Goal: Transaction & Acquisition: Purchase product/service

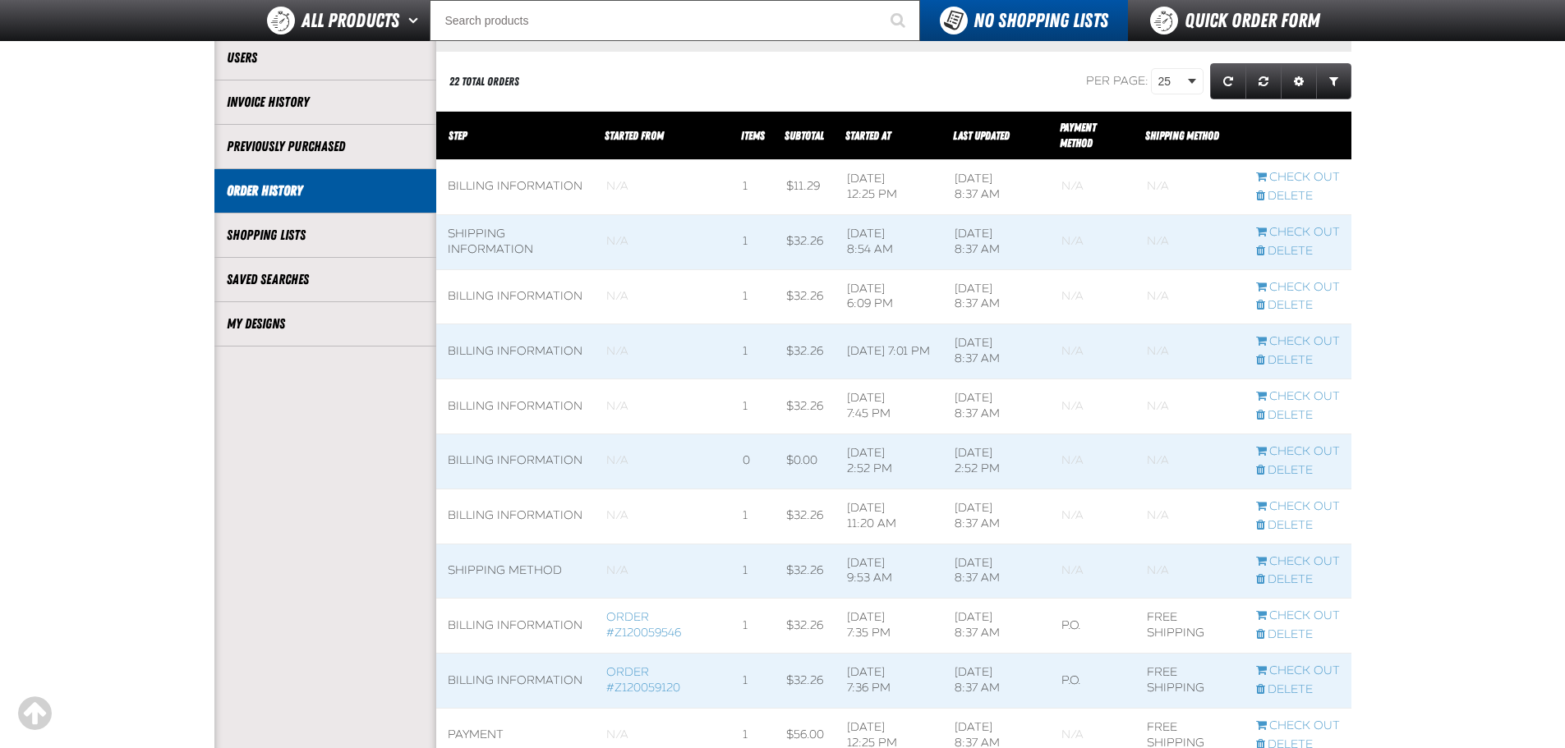
scroll to position [274, 0]
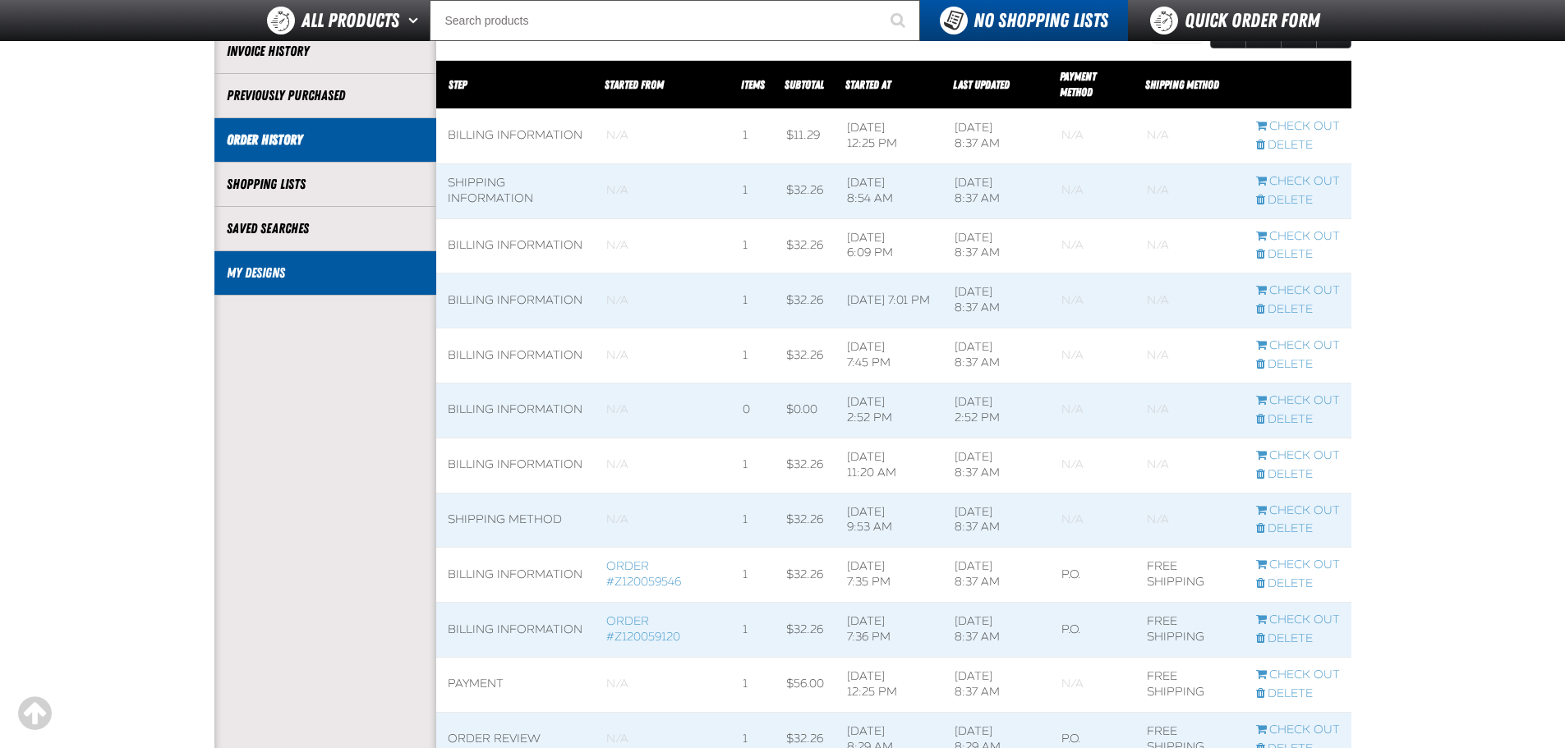
click at [275, 278] on link "My Designs" at bounding box center [325, 273] width 197 height 19
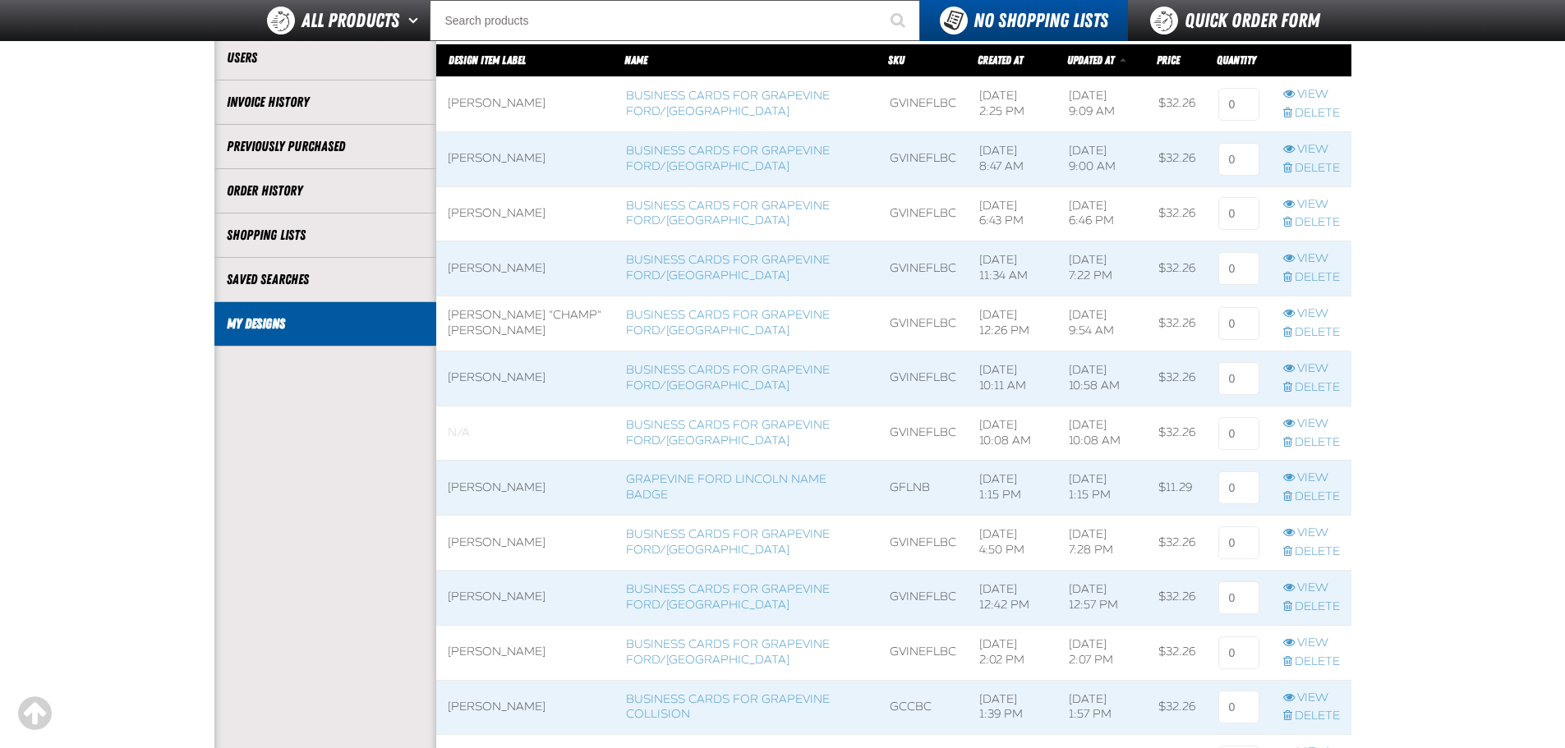
scroll to position [274, 0]
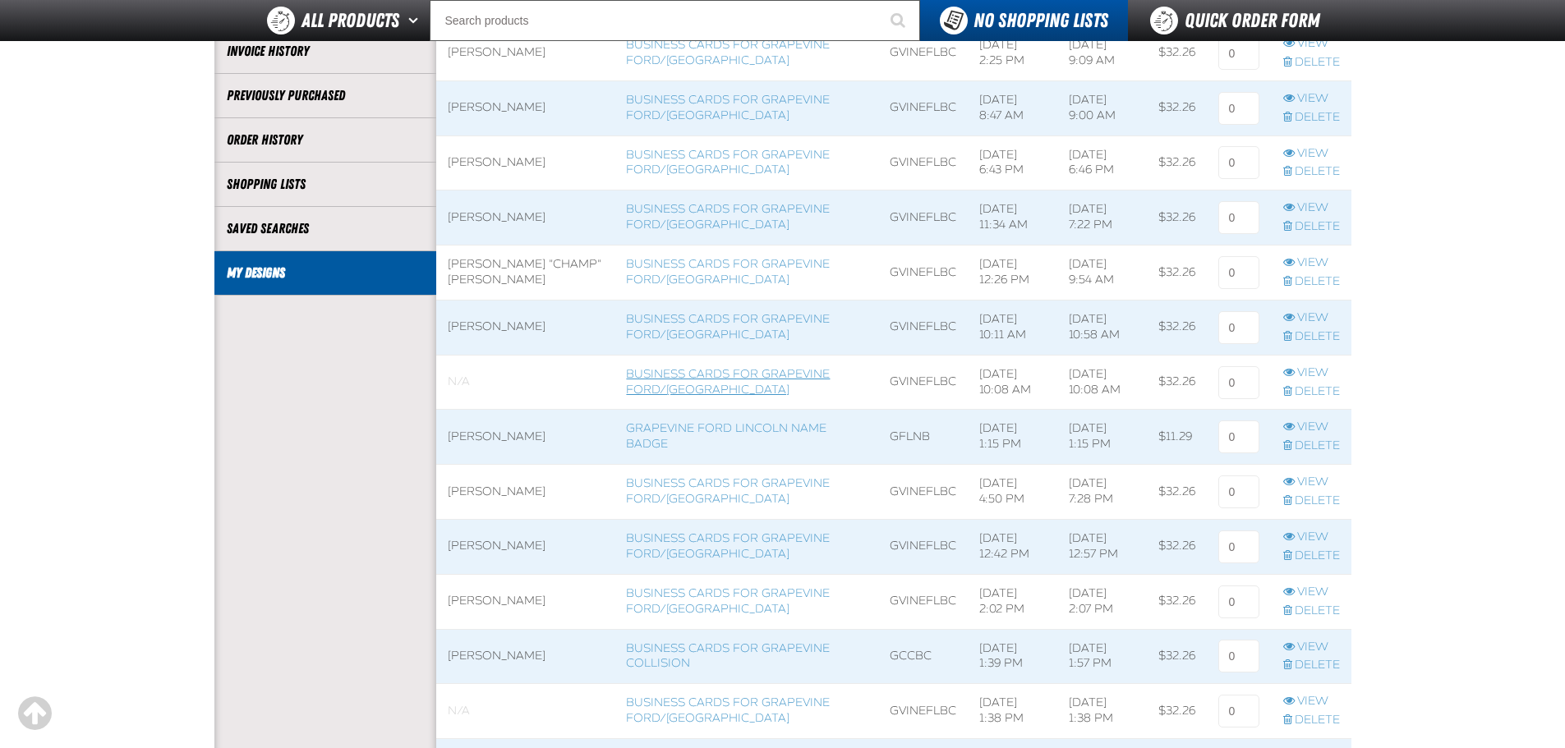
click at [636, 375] on link "Business Cards for Grapevine Ford/[GEOGRAPHIC_DATA]" at bounding box center [728, 382] width 204 height 30
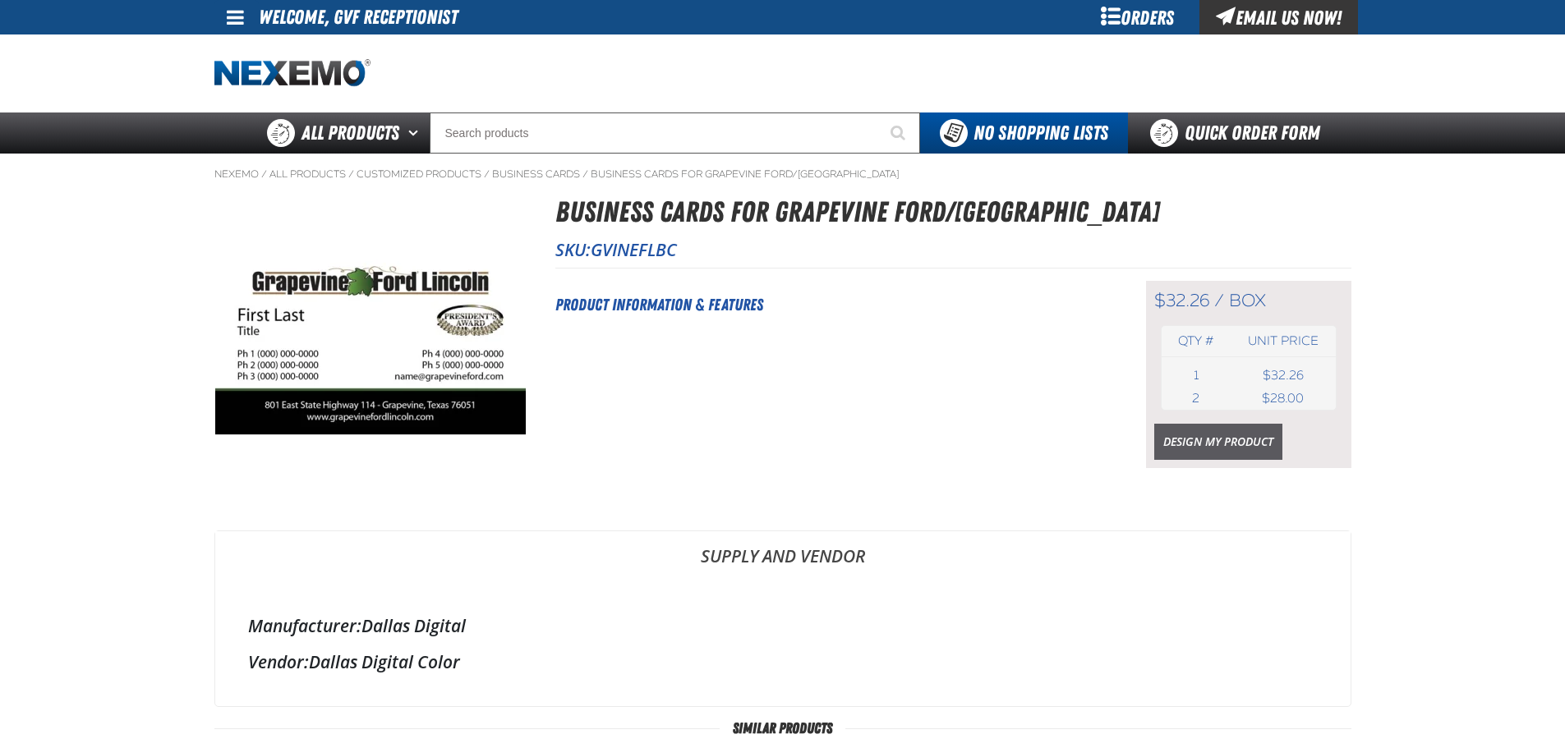
click at [1183, 422] on div "$32.26 / box box Qty # Unit price 1 box USD 2" at bounding box center [1248, 374] width 205 height 187
click at [1184, 434] on link "Design My Product" at bounding box center [1218, 442] width 128 height 36
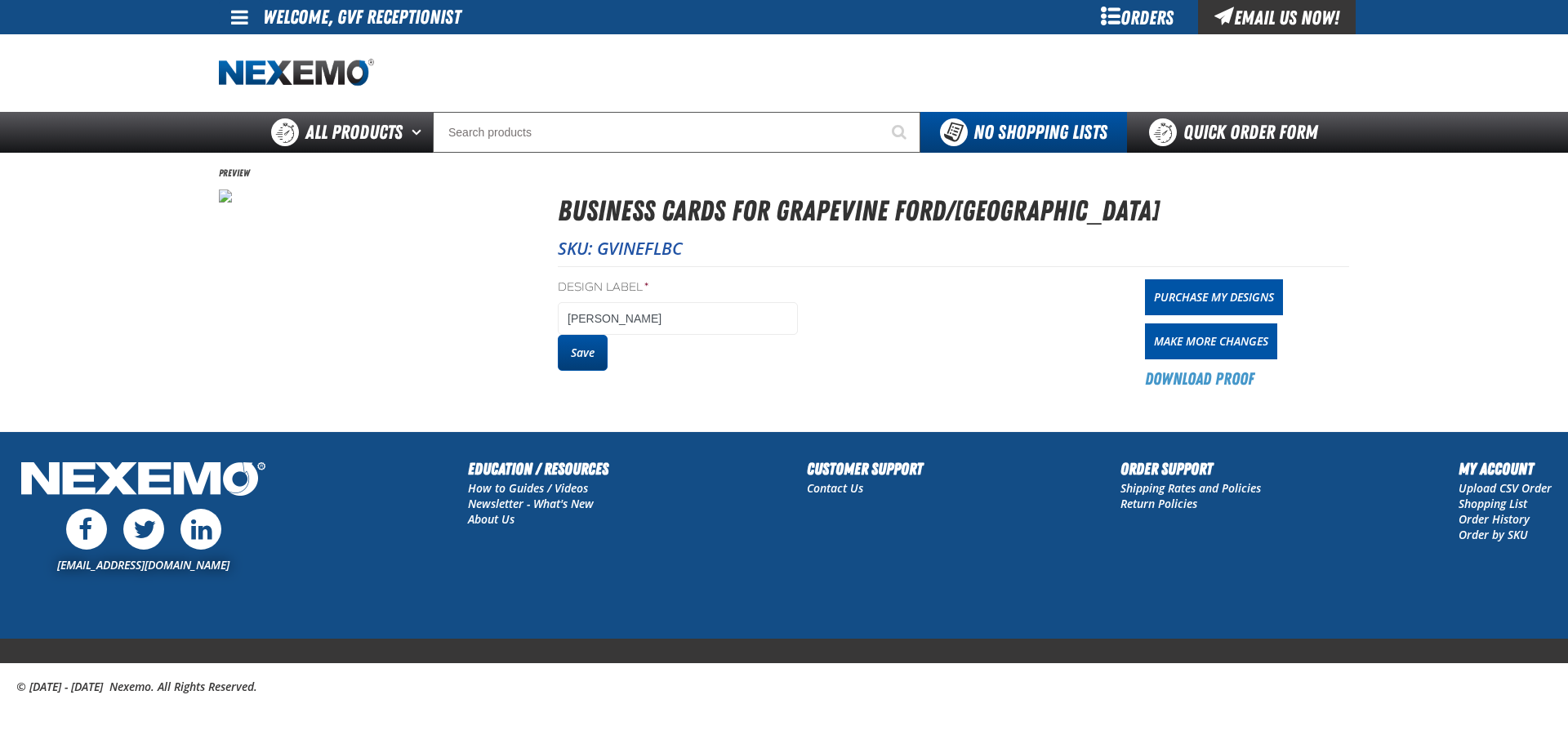
click at [571, 357] on button "Save" at bounding box center [583, 353] width 50 height 36
click at [1200, 297] on link "Purchase My Designs" at bounding box center [1214, 297] width 138 height 36
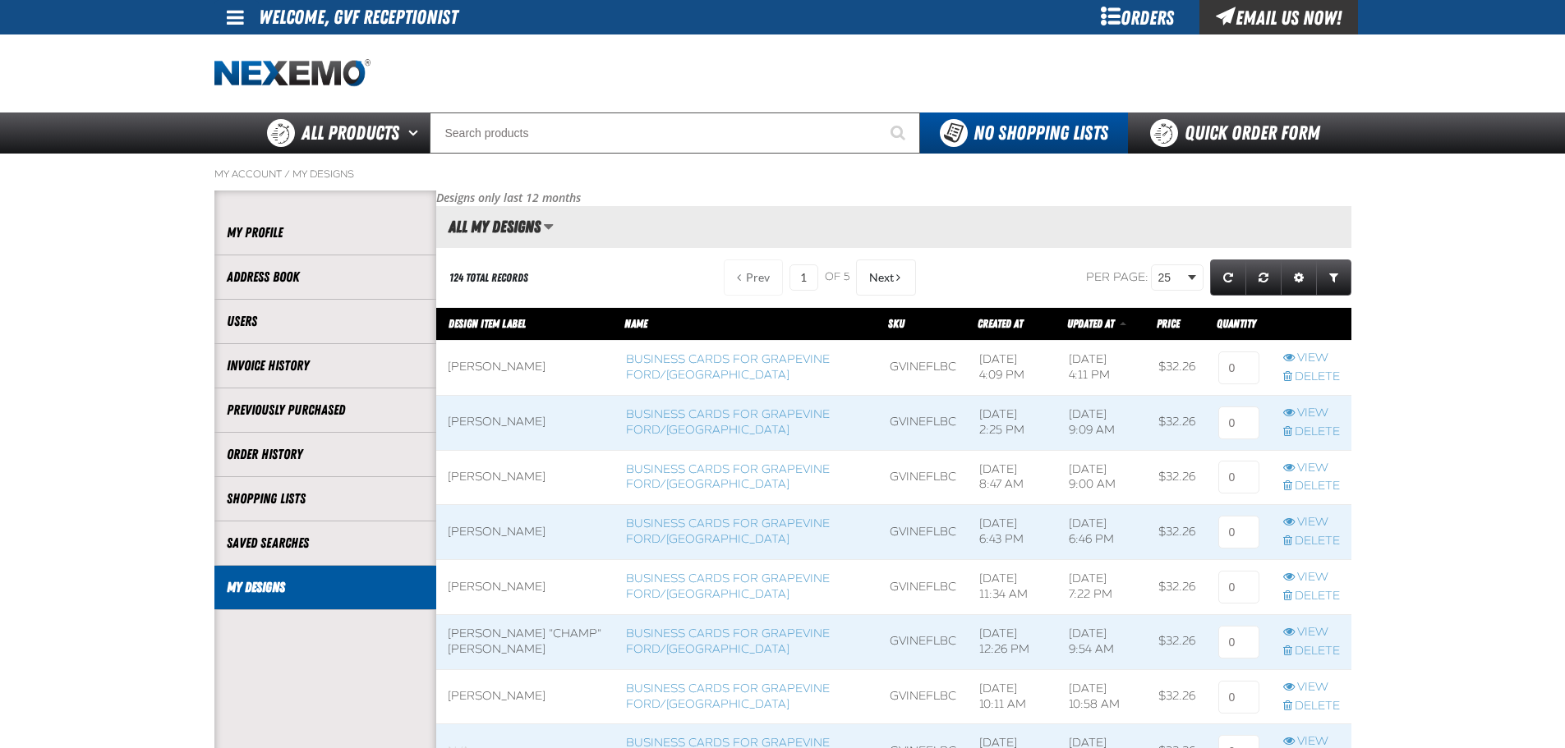
scroll to position [1, 1]
click at [1233, 371] on input at bounding box center [1238, 368] width 41 height 33
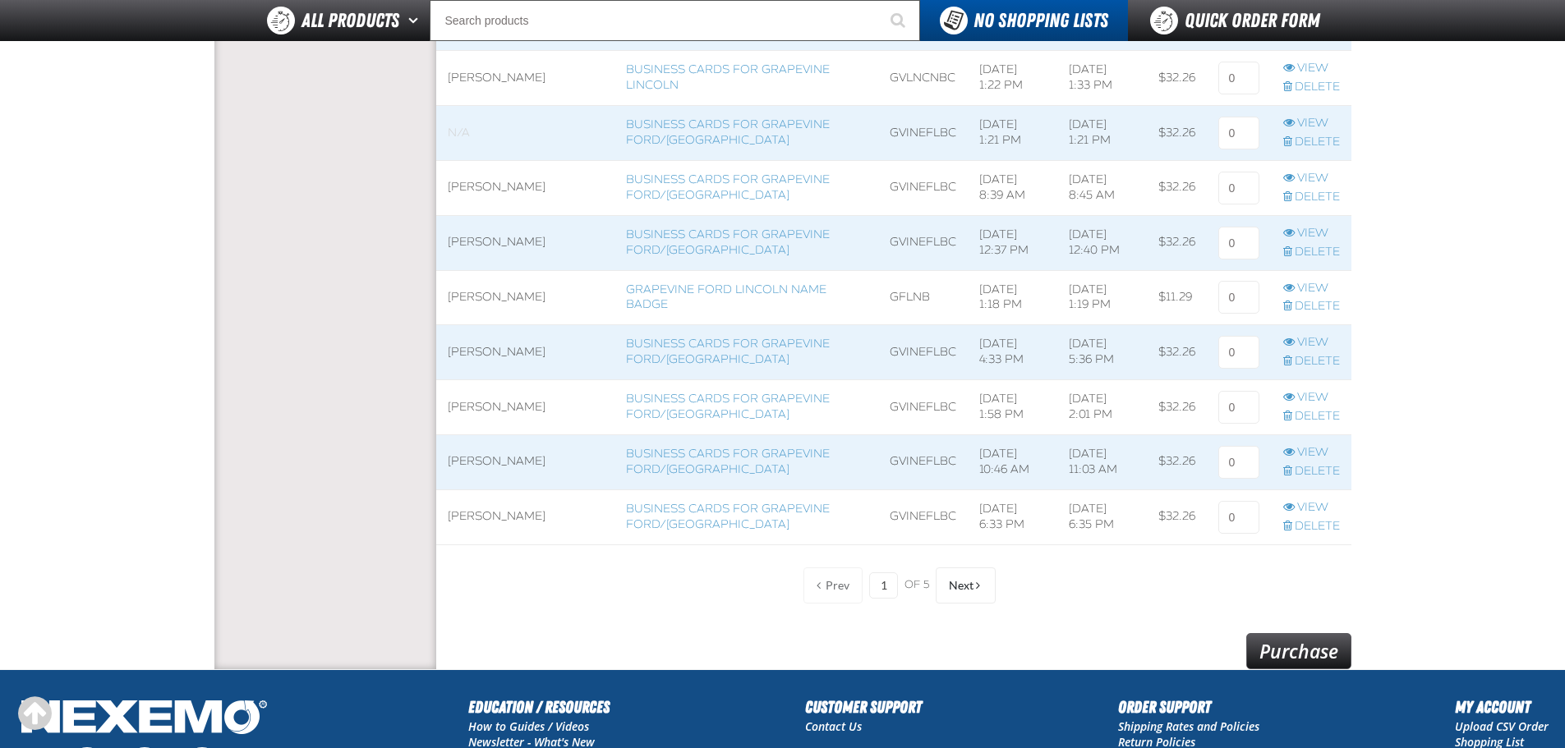
scroll to position [1362, 0]
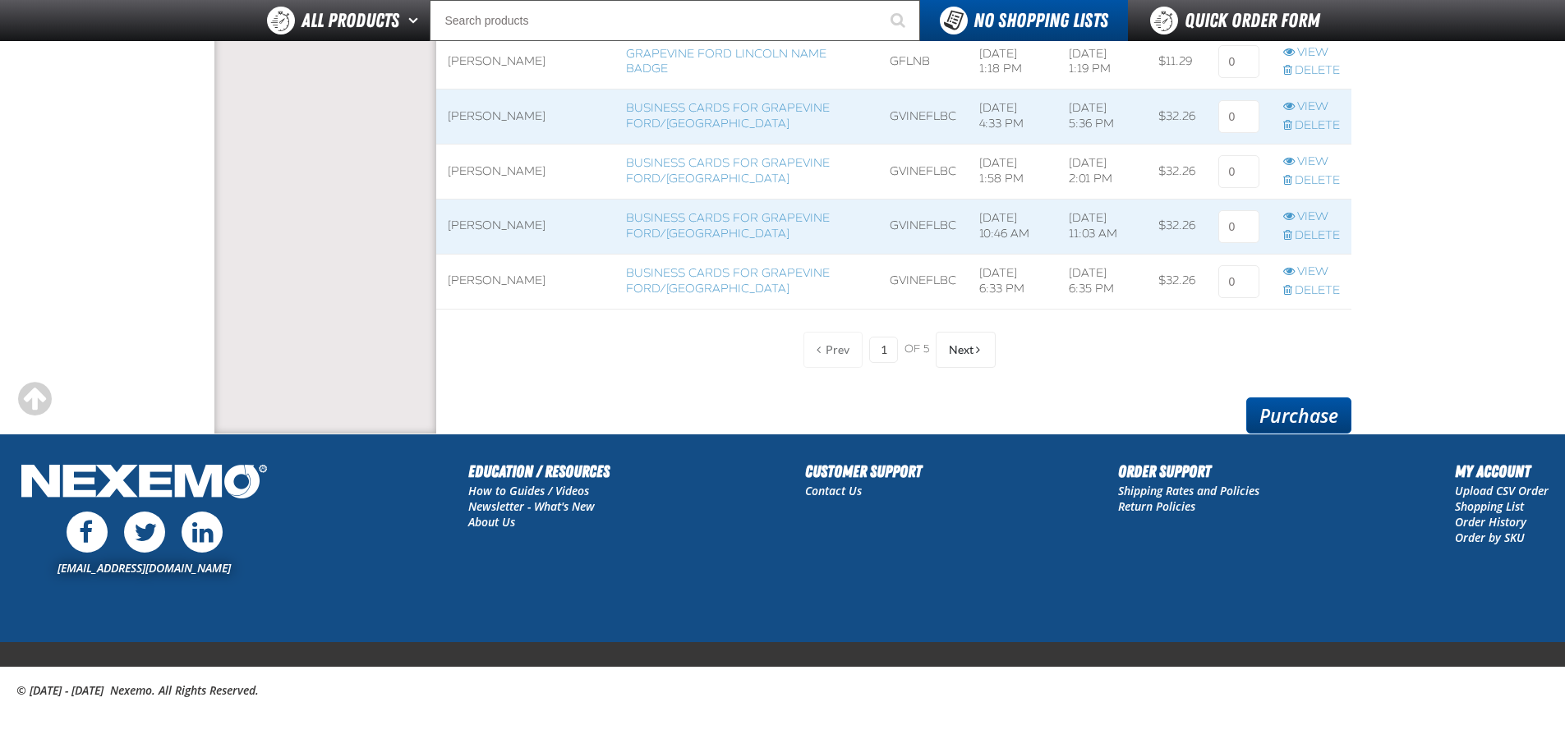
type input "1"
click at [1286, 425] on link "Purchase" at bounding box center [1298, 416] width 105 height 36
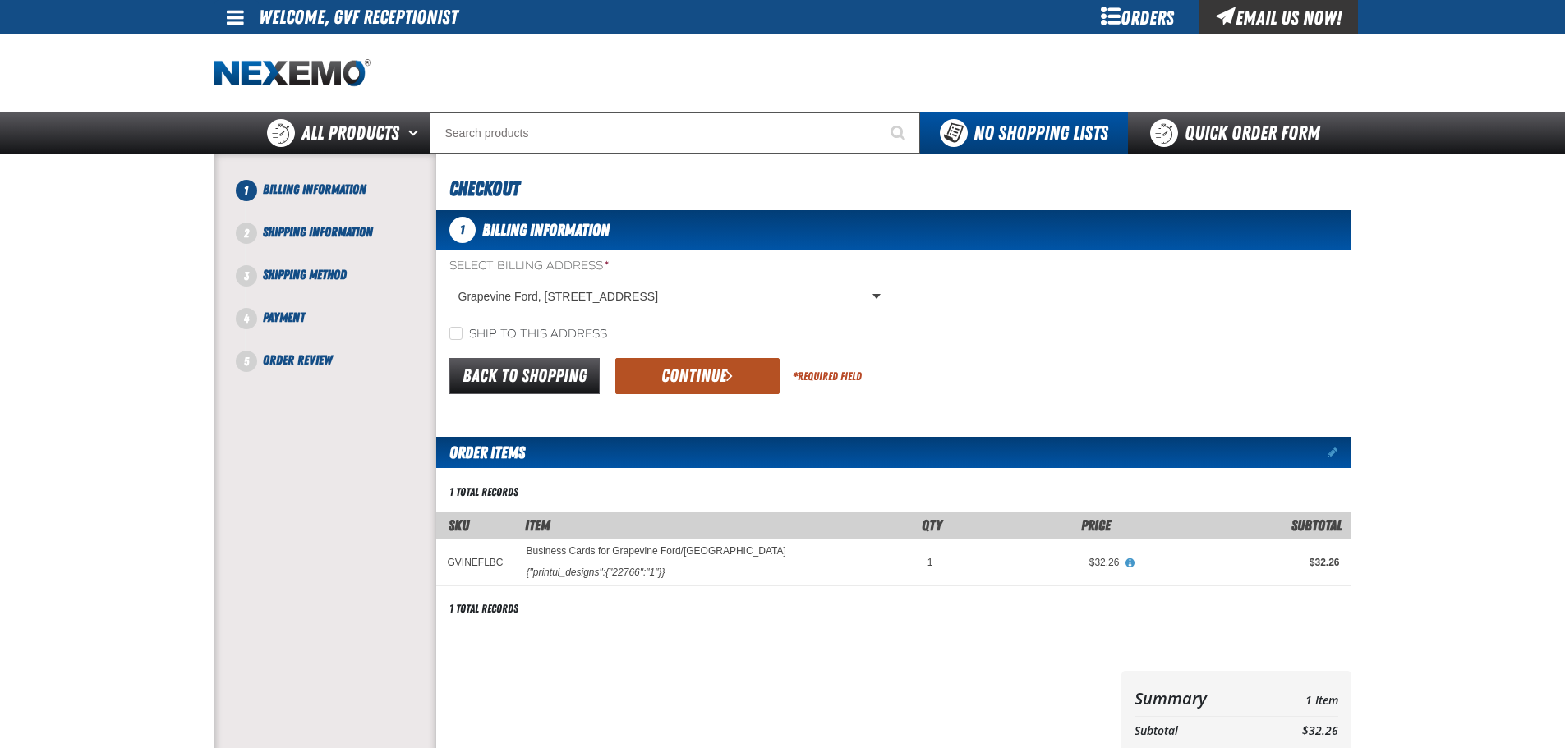
click at [687, 367] on button "Continue" at bounding box center [697, 376] width 164 height 36
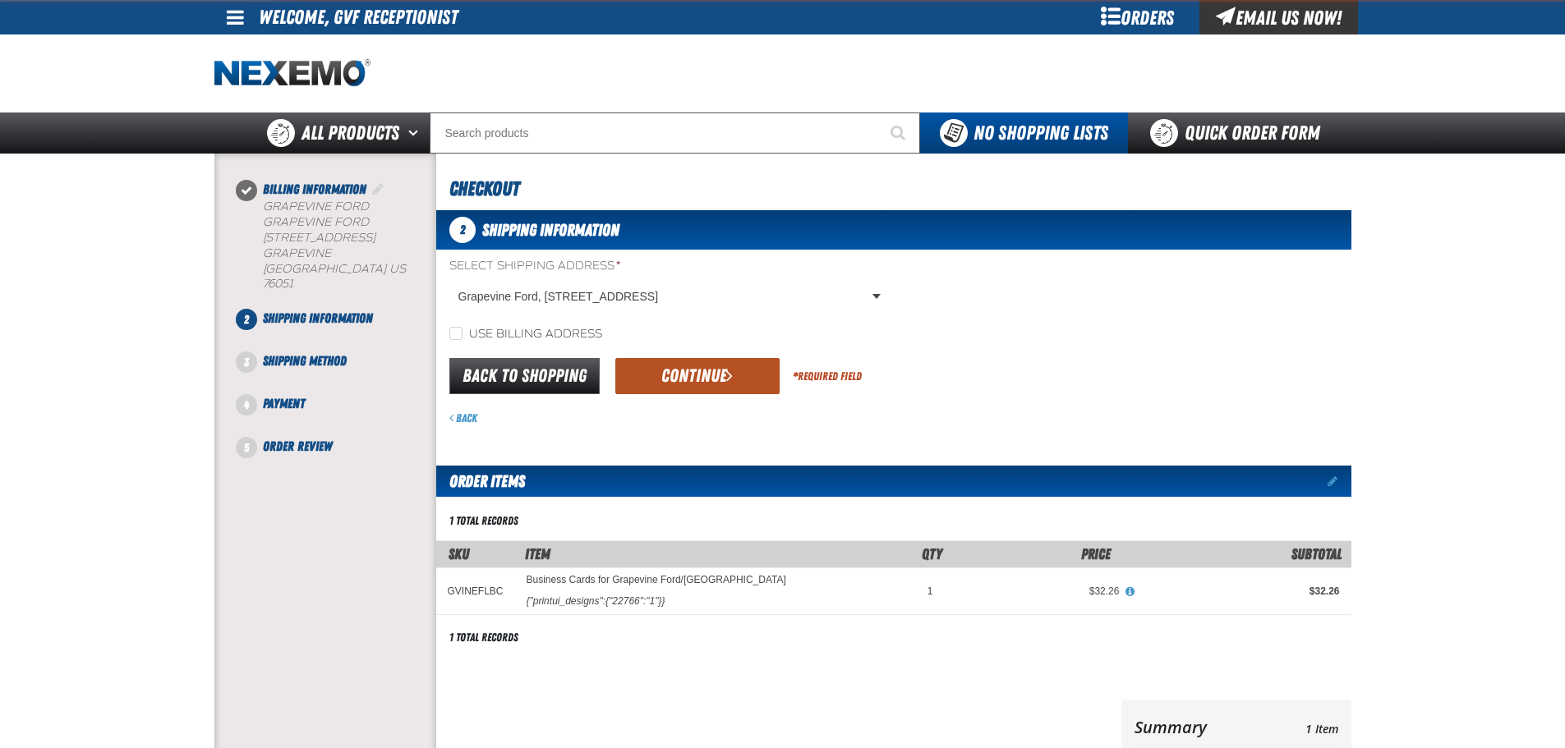
click at [677, 384] on button "Continue" at bounding box center [697, 376] width 164 height 36
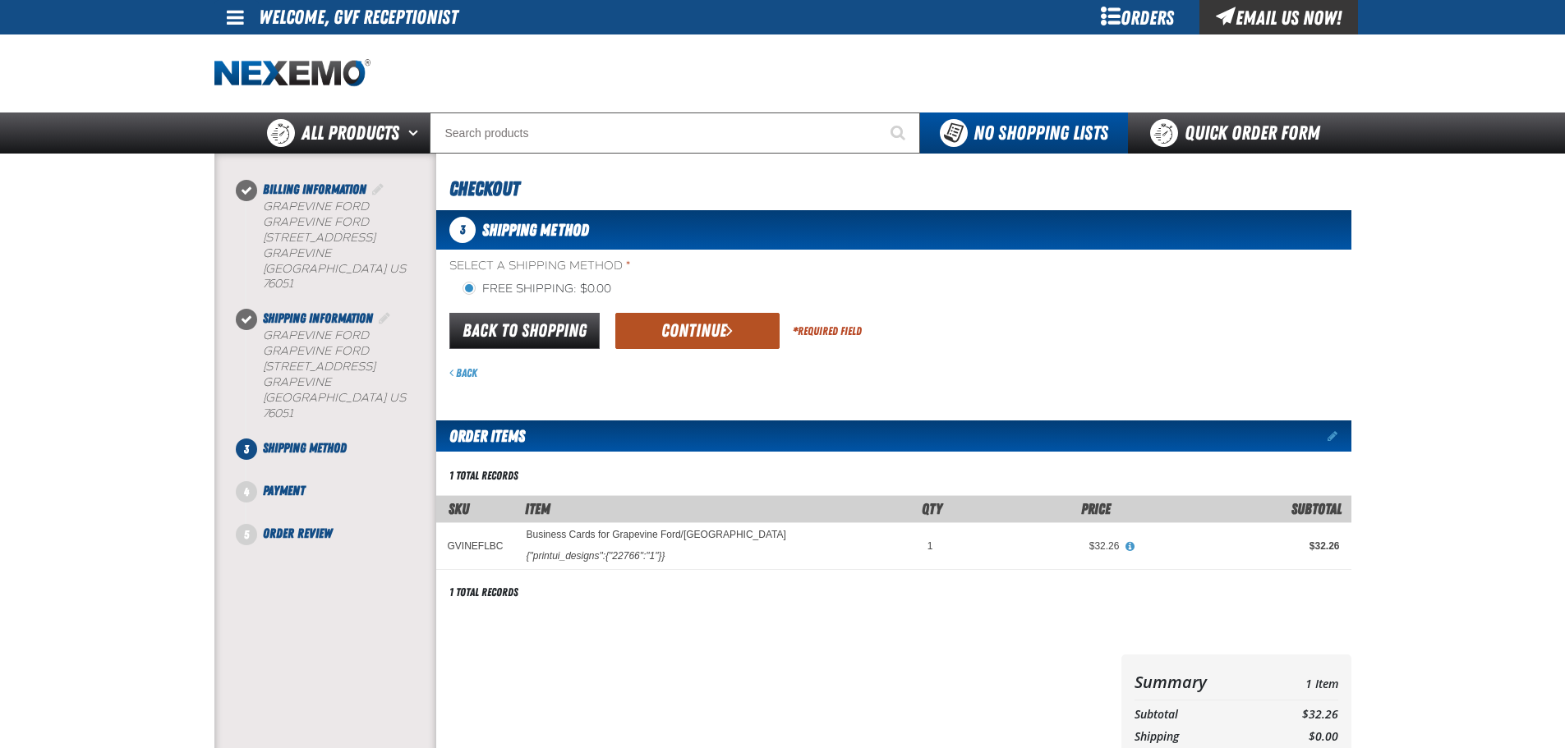
click at [675, 348] on button "Continue" at bounding box center [697, 331] width 164 height 36
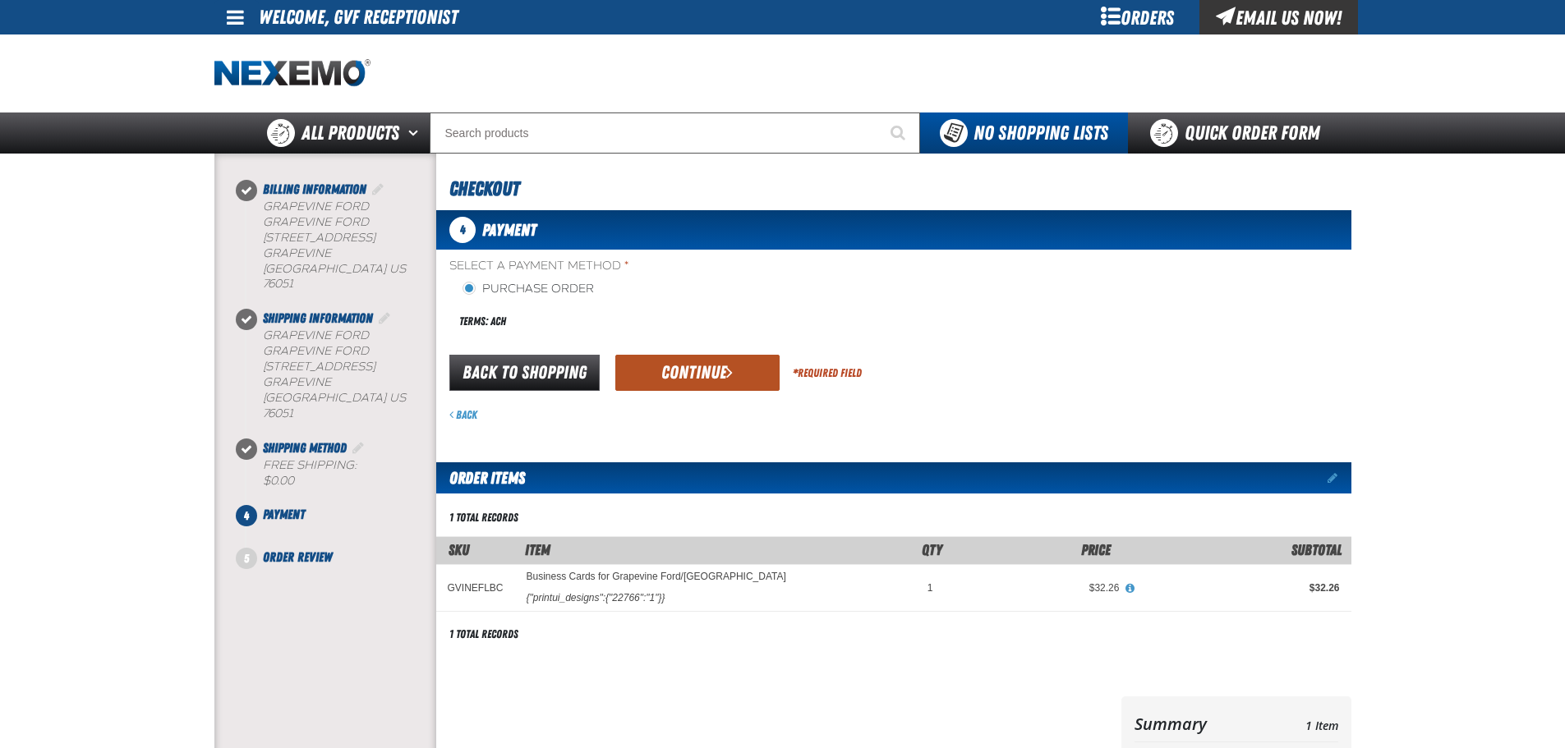
click at [678, 375] on button "Continue" at bounding box center [697, 373] width 164 height 36
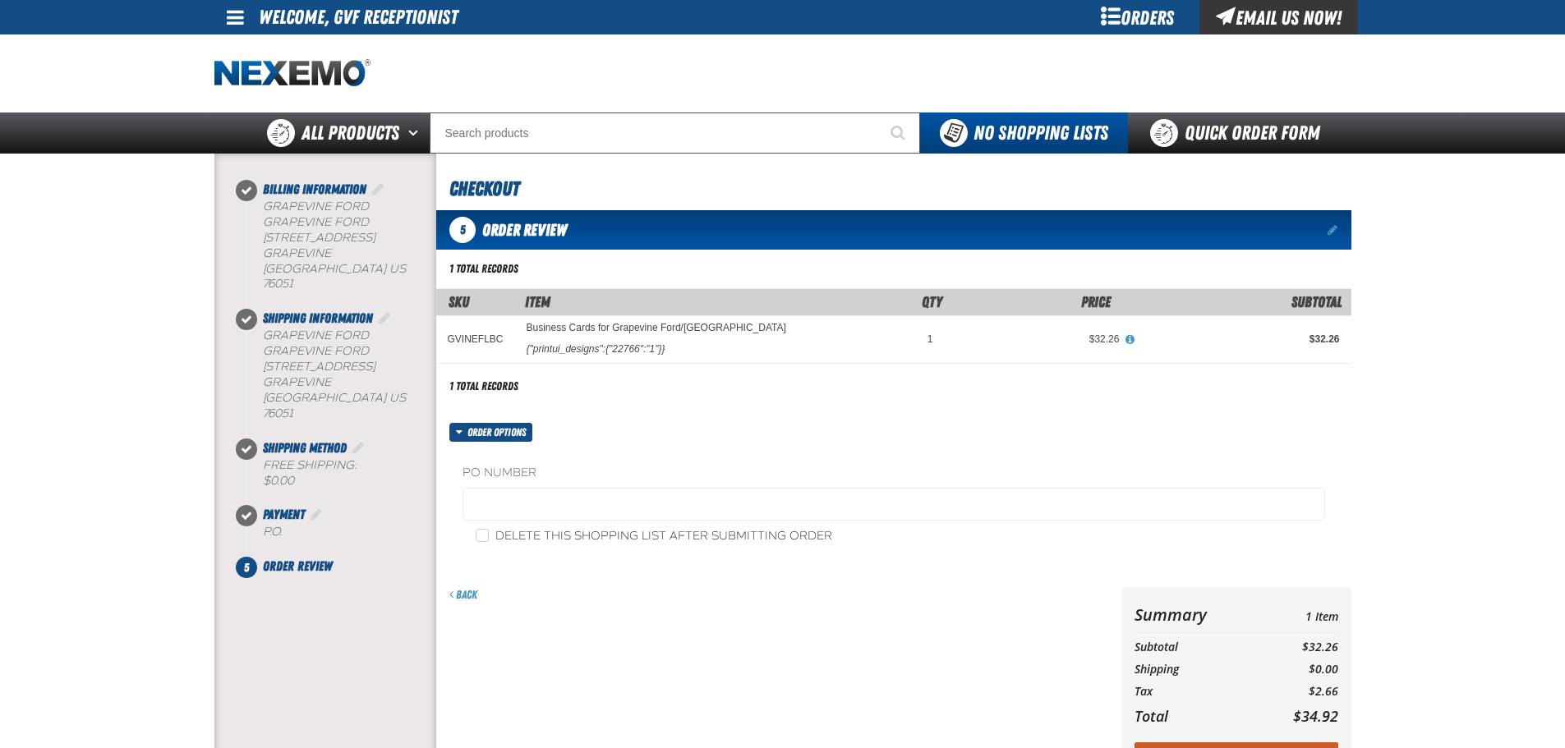
scroll to position [317, 0]
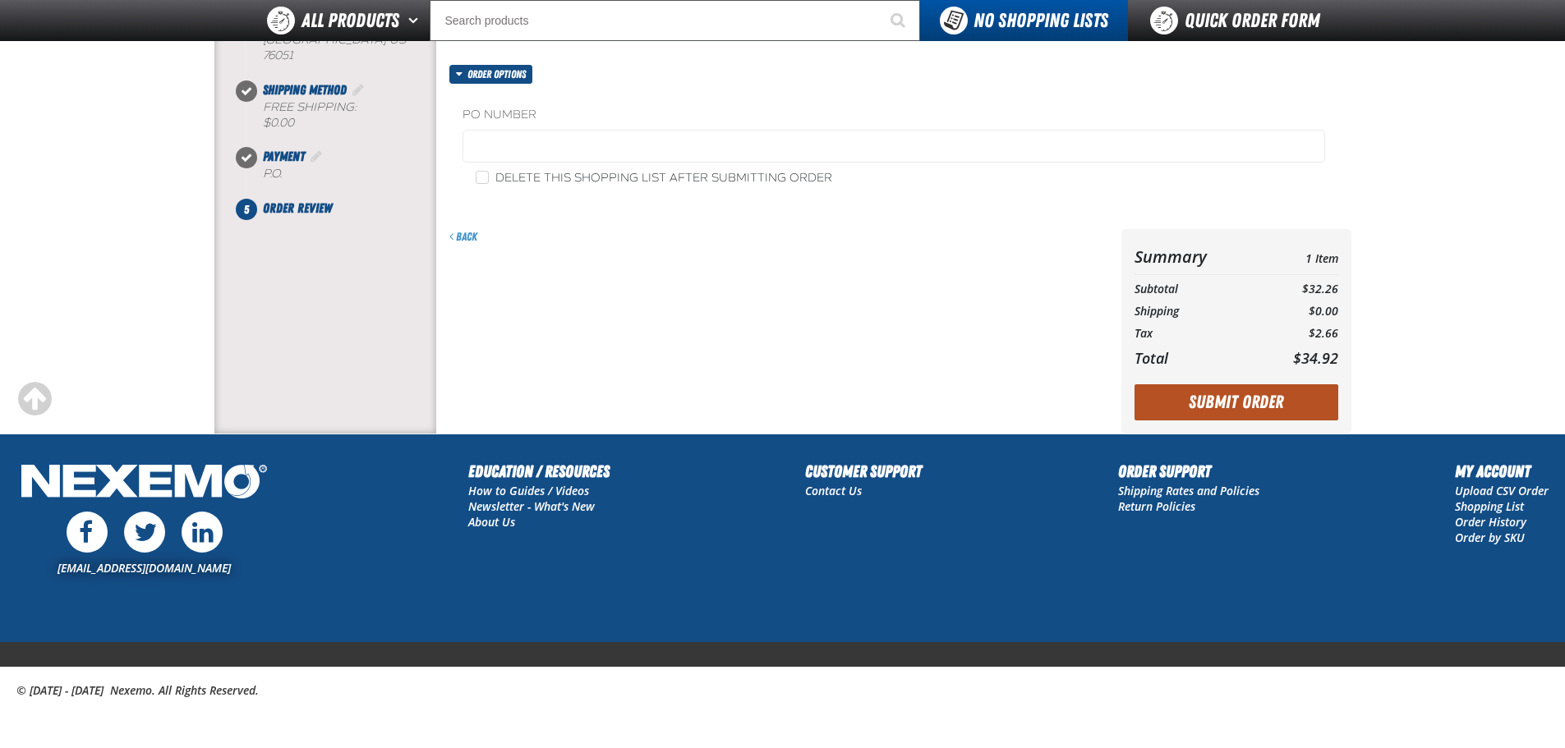
click at [1203, 402] on button "Submit Order" at bounding box center [1236, 402] width 204 height 36
